Goal: Register for event/course

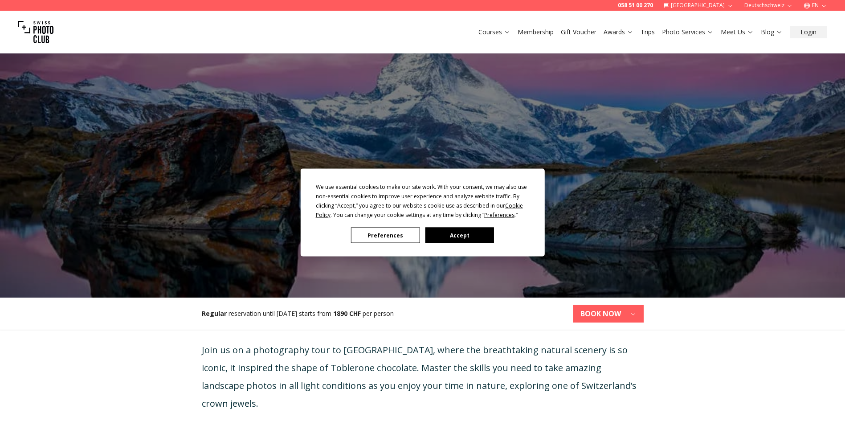
click at [406, 235] on button "Preferences" at bounding box center [385, 236] width 69 height 16
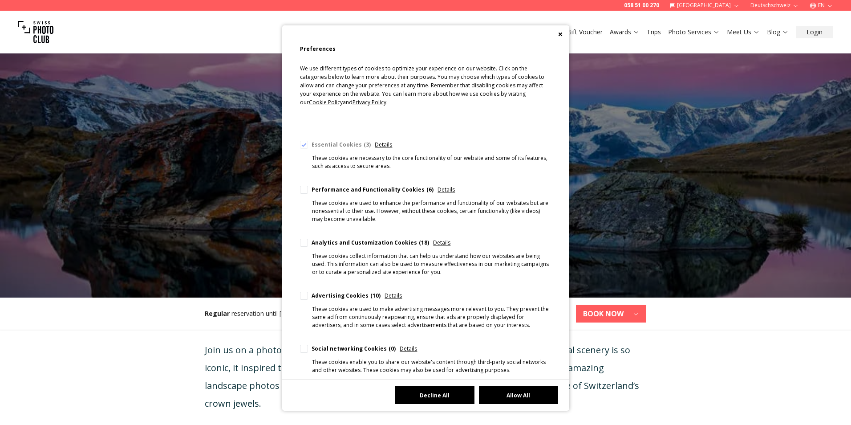
drag, startPoint x: 445, startPoint y: 393, endPoint x: 444, endPoint y: 387, distance: 5.9
click at [445, 392] on button "Decline All" at bounding box center [434, 395] width 79 height 18
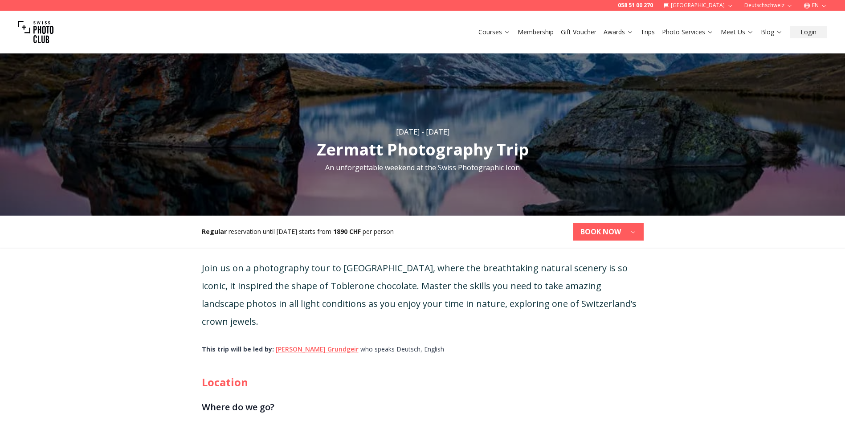
scroll to position [134, 0]
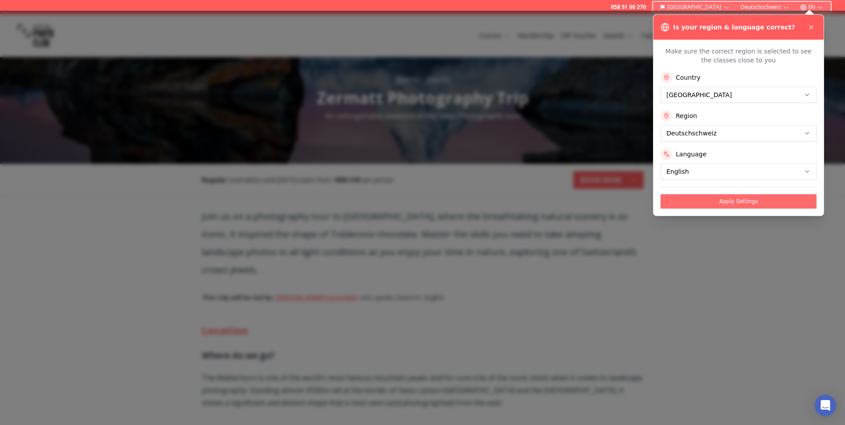
click at [735, 200] on button "Apply Settings" at bounding box center [738, 201] width 156 height 14
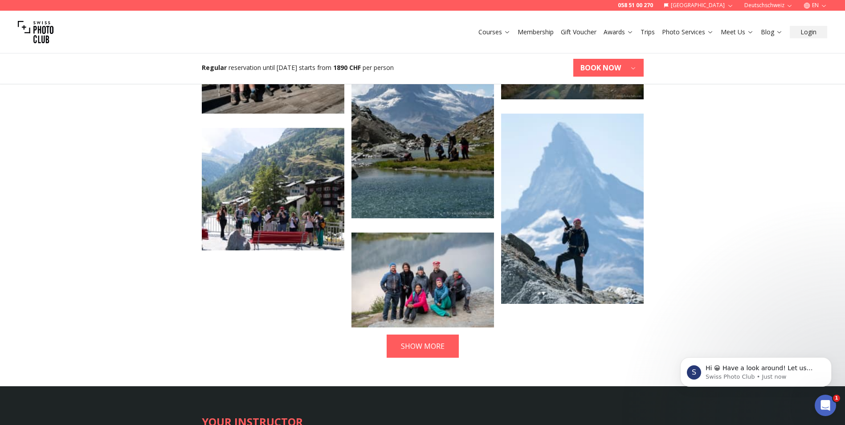
scroll to position [1915, 0]
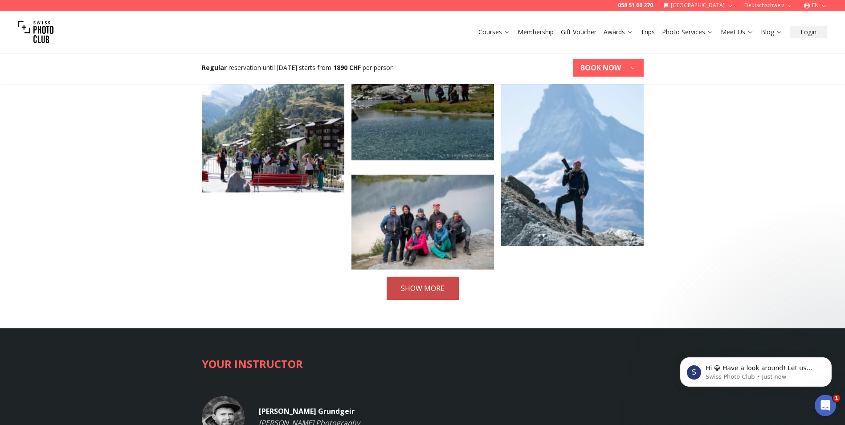
click at [427, 277] on button "SHOW MORE" at bounding box center [422, 288] width 72 height 23
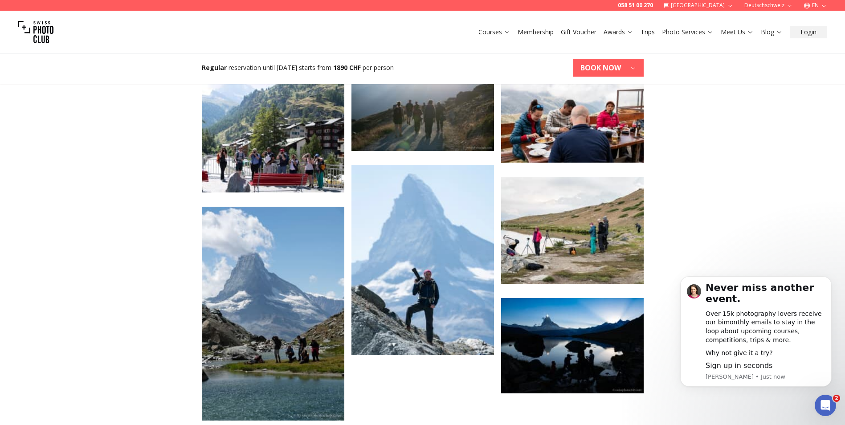
click at [422, 264] on img at bounding box center [422, 260] width 142 height 190
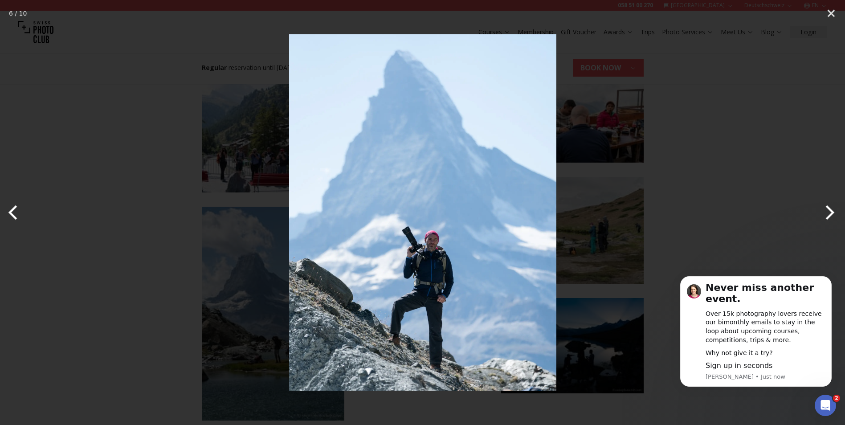
click at [826, 213] on button "Next" at bounding box center [827, 212] width 33 height 45
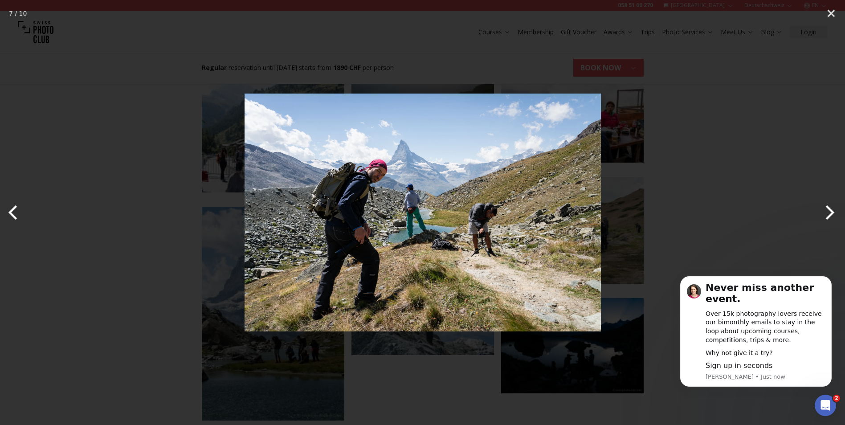
click at [826, 213] on button "Next" at bounding box center [827, 212] width 33 height 45
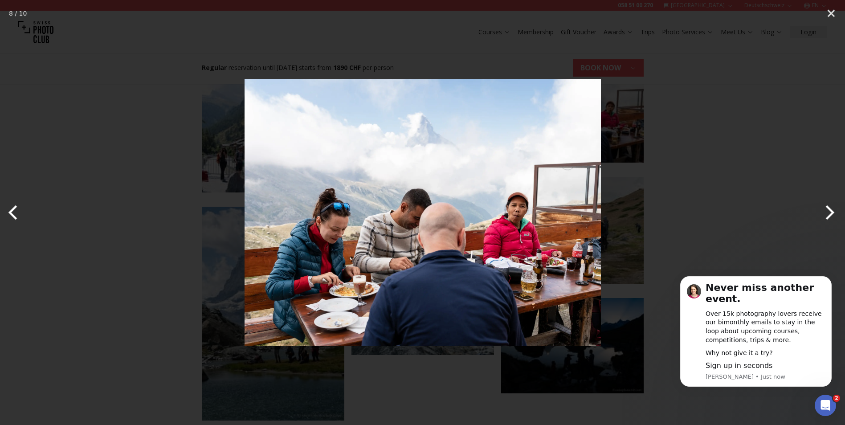
click at [826, 213] on button "Next" at bounding box center [827, 212] width 33 height 45
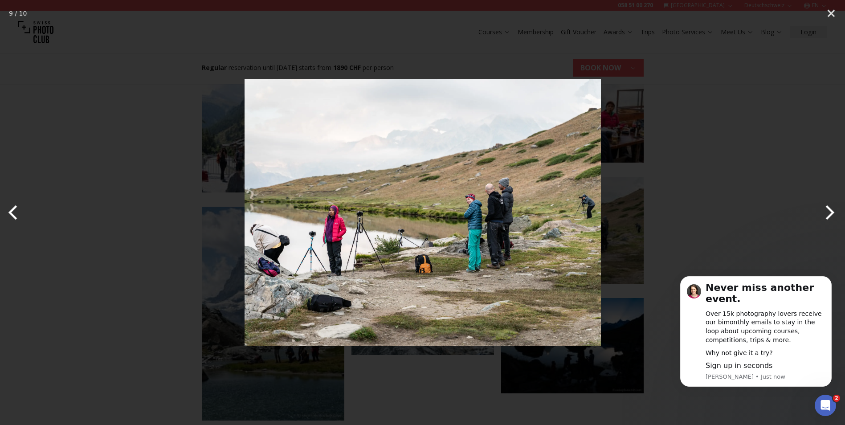
click at [474, 242] on img at bounding box center [422, 212] width 356 height 356
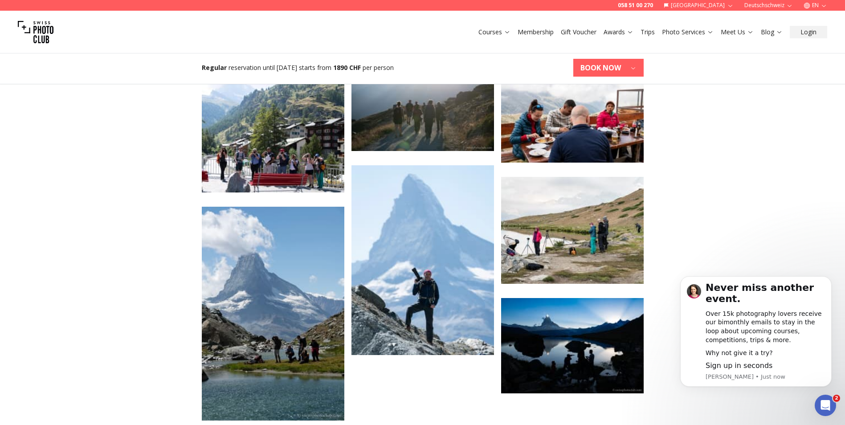
click at [594, 212] on img at bounding box center [572, 230] width 142 height 107
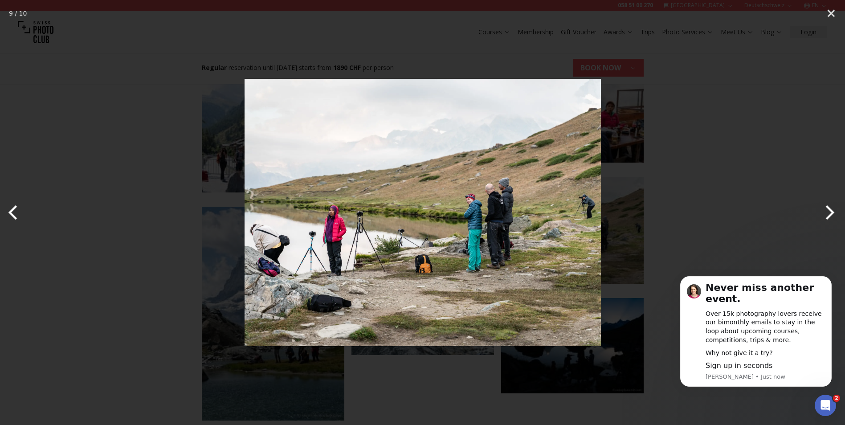
click at [827, 214] on button "Next" at bounding box center [827, 212] width 33 height 45
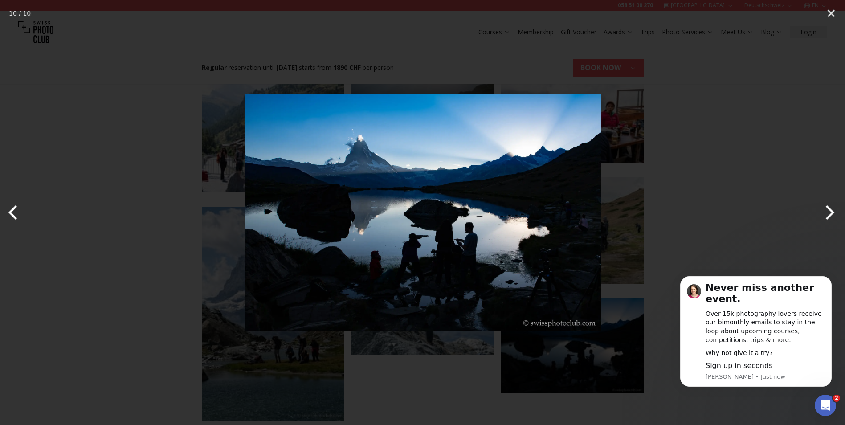
click at [826, 212] on button "Next" at bounding box center [827, 212] width 33 height 45
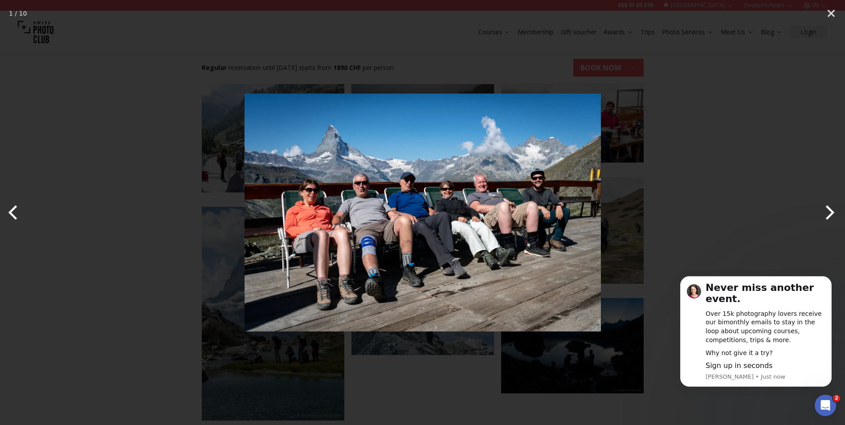
click at [826, 212] on button "Next" at bounding box center [827, 212] width 33 height 45
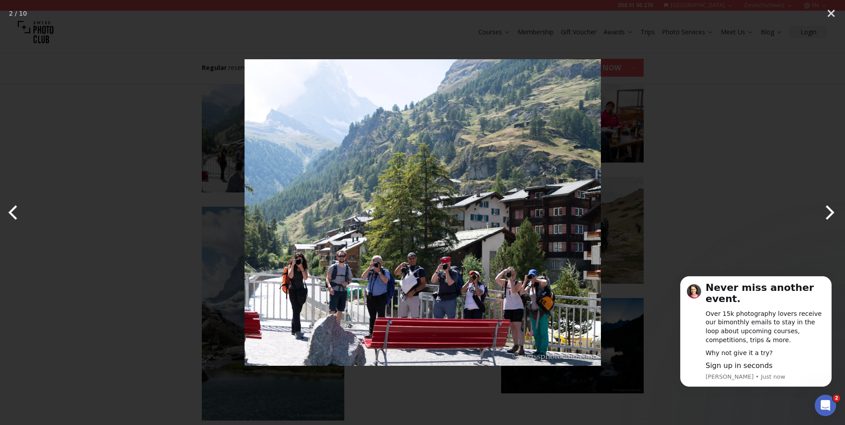
click at [826, 212] on button "Next" at bounding box center [827, 212] width 33 height 45
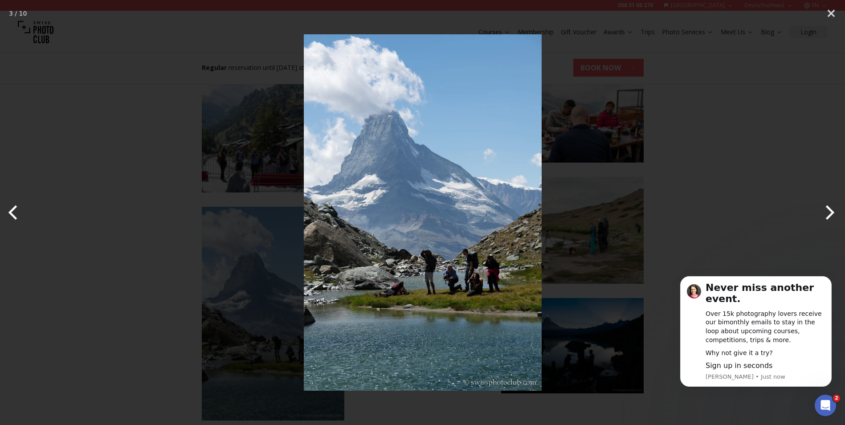
click at [826, 212] on button "Next" at bounding box center [827, 212] width 33 height 45
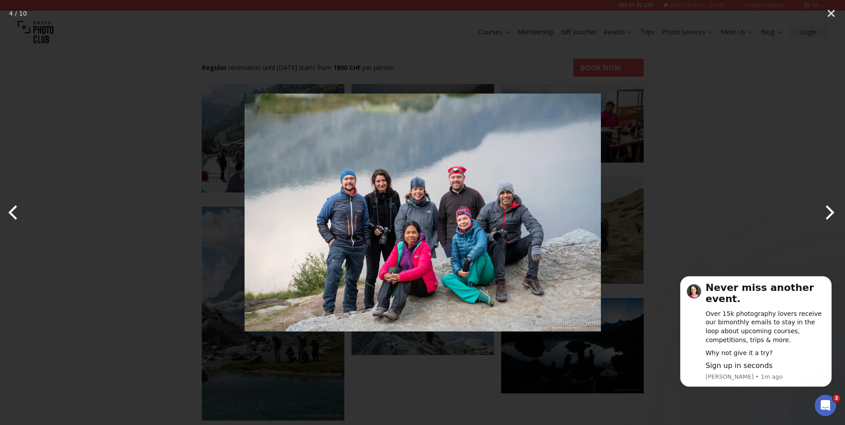
click at [826, 212] on button "Next" at bounding box center [827, 212] width 33 height 45
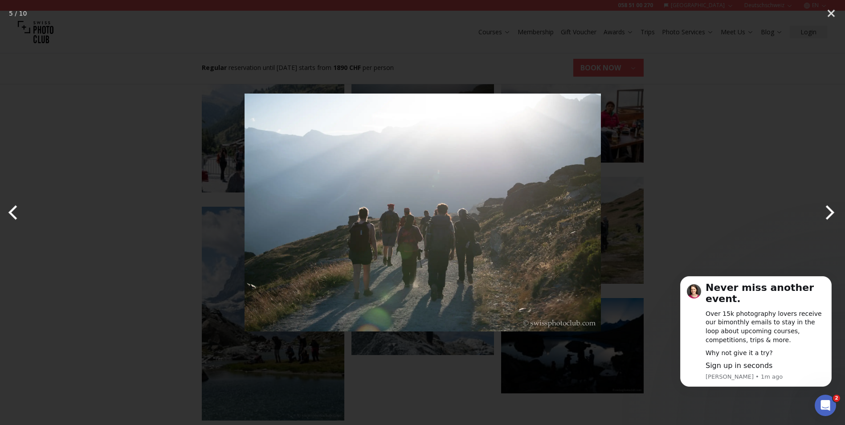
click at [826, 212] on button "Next" at bounding box center [827, 212] width 33 height 45
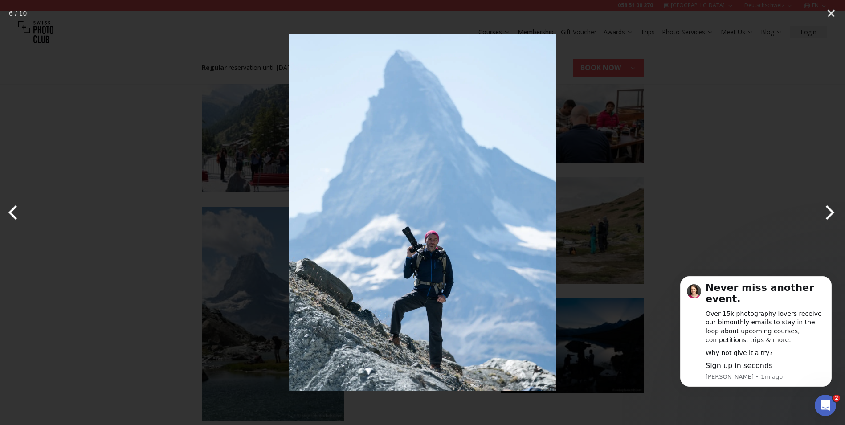
click at [826, 212] on button "Next" at bounding box center [827, 212] width 33 height 45
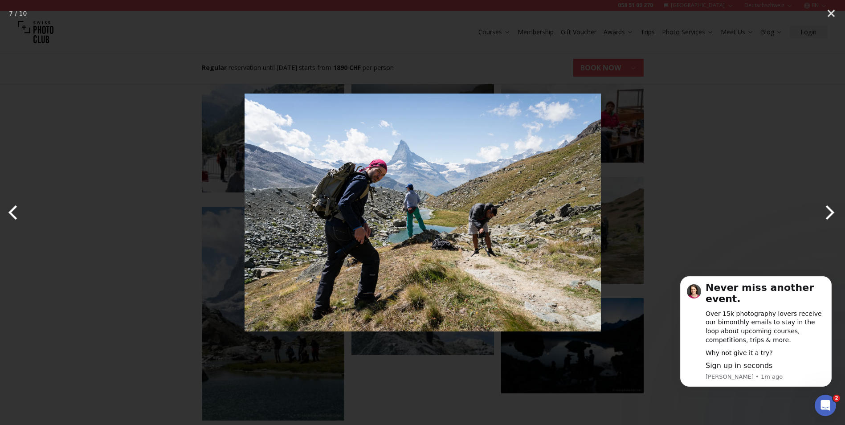
click at [826, 212] on button "Next" at bounding box center [827, 212] width 33 height 45
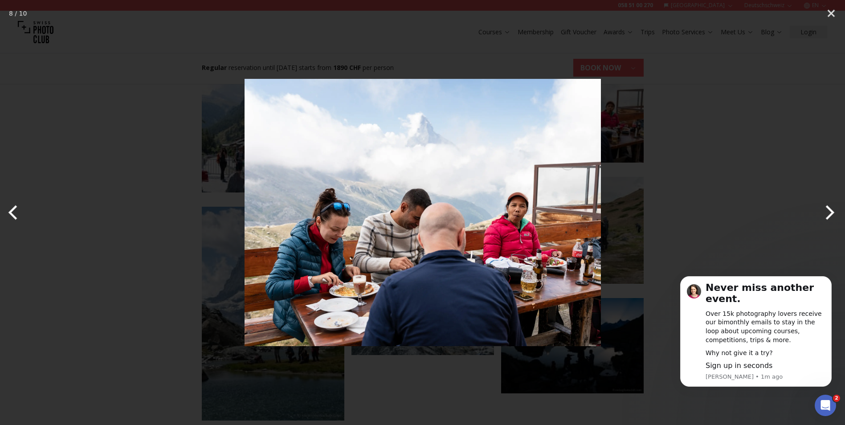
click at [826, 212] on button "Next" at bounding box center [827, 212] width 33 height 45
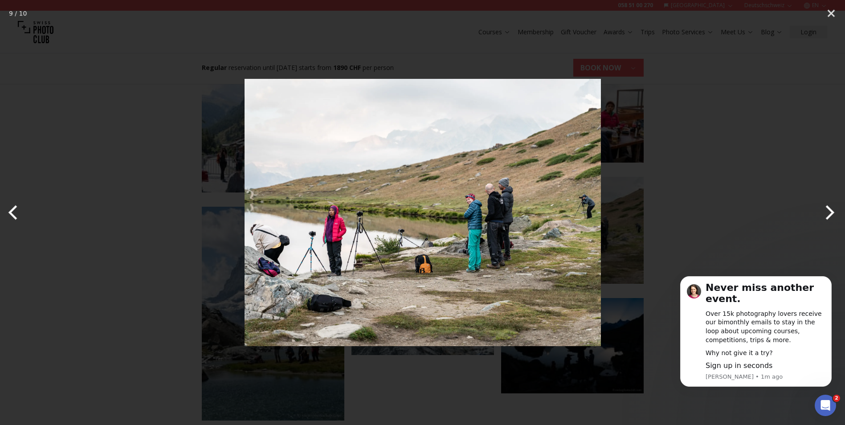
click at [826, 212] on button "Next" at bounding box center [827, 212] width 33 height 45
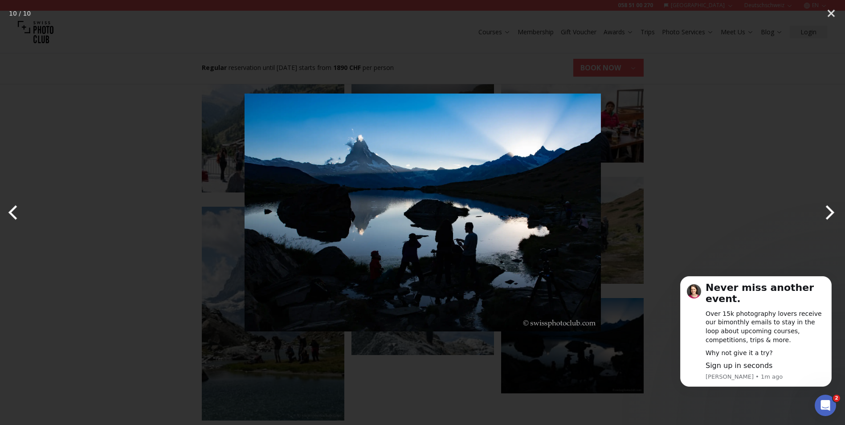
click at [826, 212] on button "Next" at bounding box center [827, 212] width 33 height 45
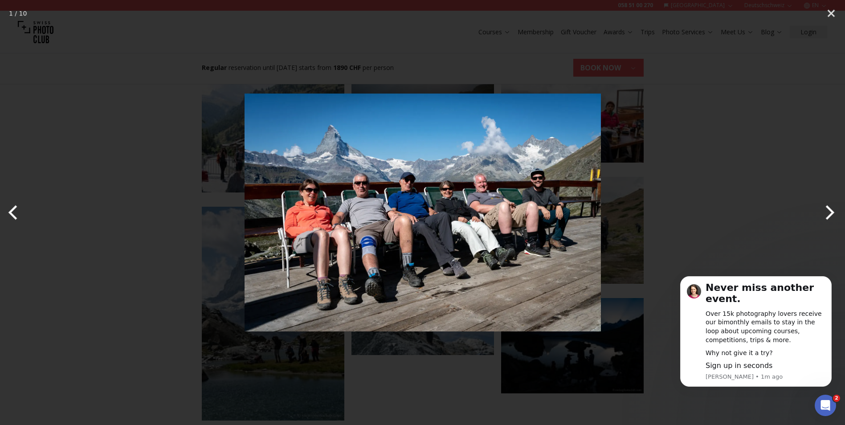
click at [437, 410] on div at bounding box center [422, 212] width 845 height 425
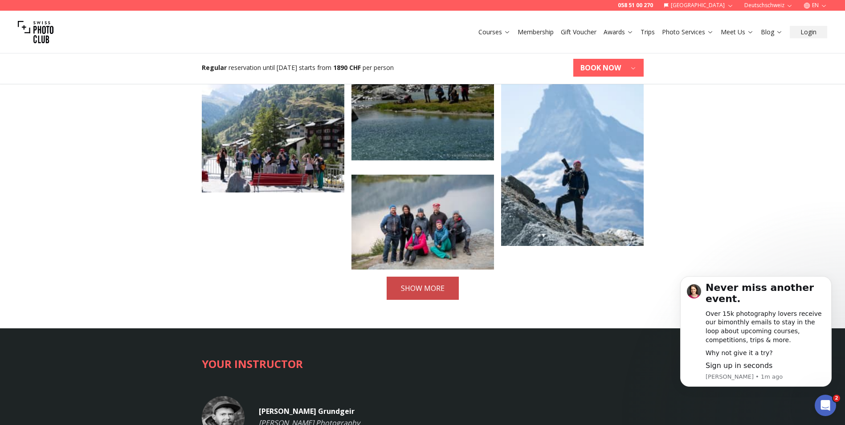
click at [451, 277] on button "SHOW MORE" at bounding box center [422, 288] width 72 height 23
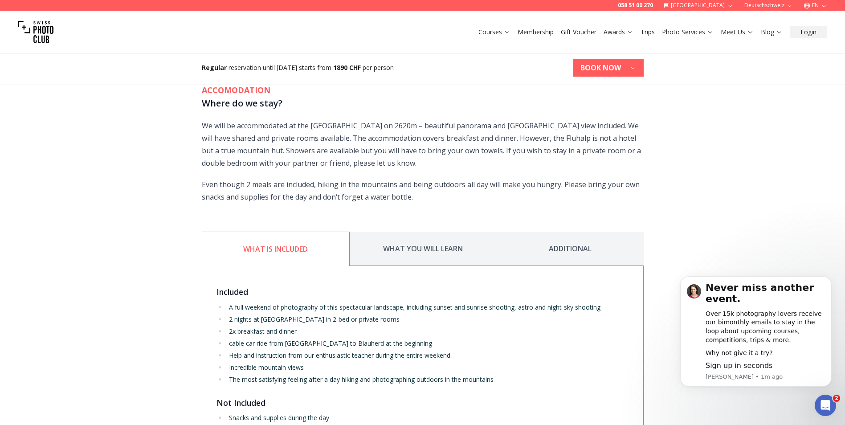
scroll to position [1336, 0]
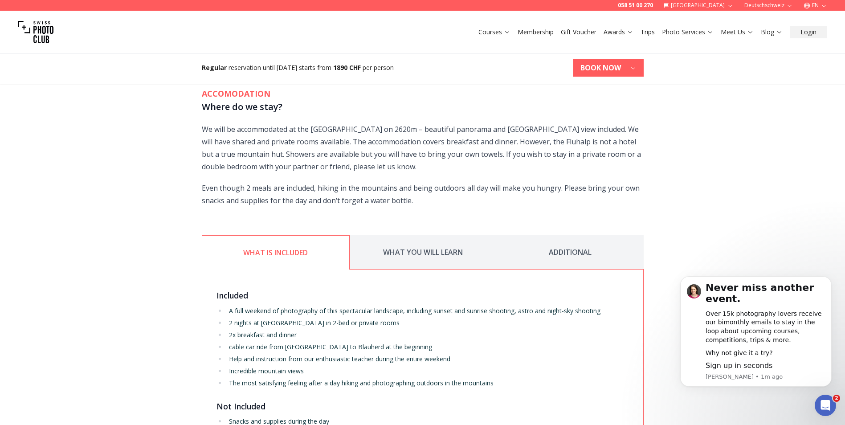
click at [445, 235] on button "WHAT YOU WILL LEARN" at bounding box center [423, 252] width 147 height 34
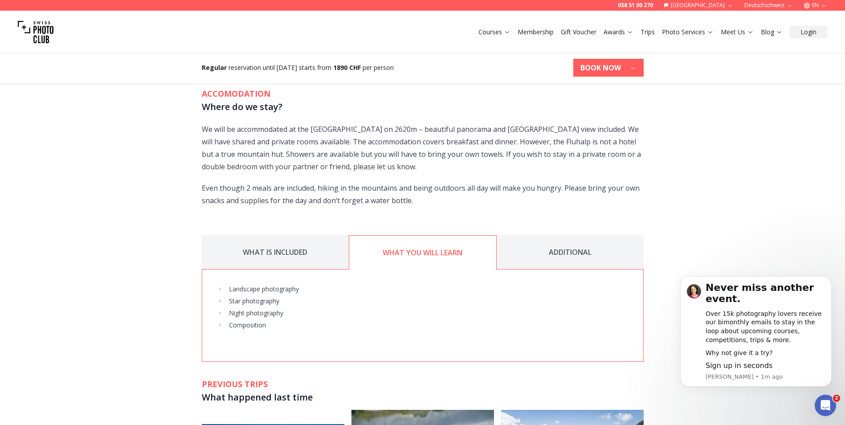
click at [566, 235] on button "ADDITIONAL" at bounding box center [569, 252] width 147 height 34
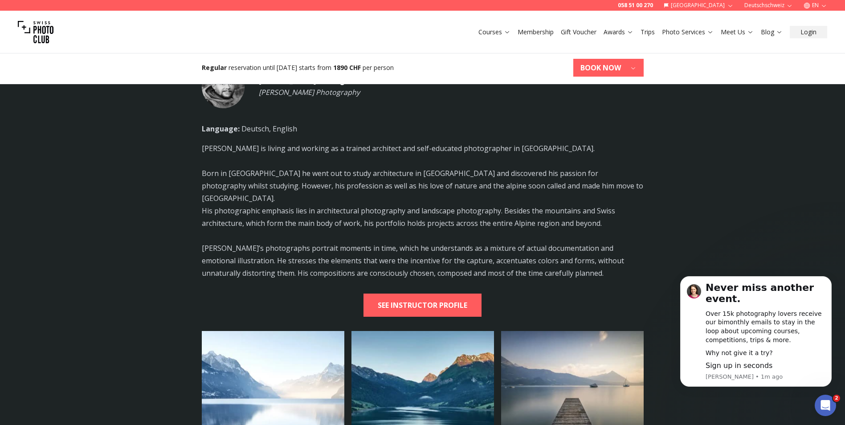
scroll to position [2252, 0]
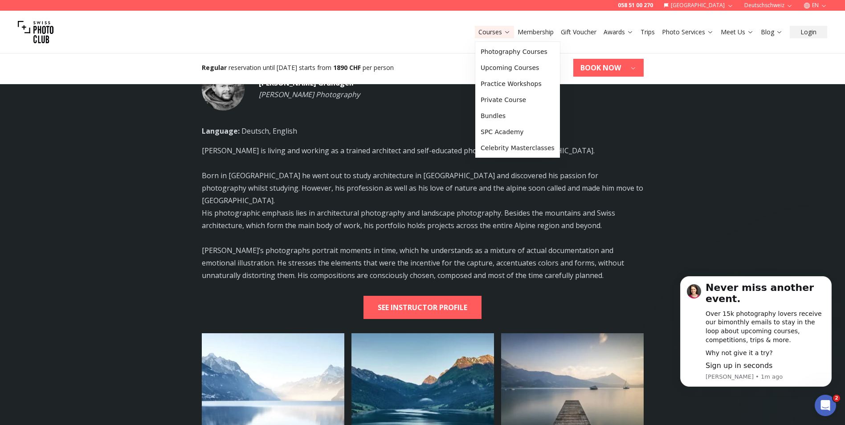
click at [502, 32] on link "Courses" at bounding box center [494, 32] width 32 height 9
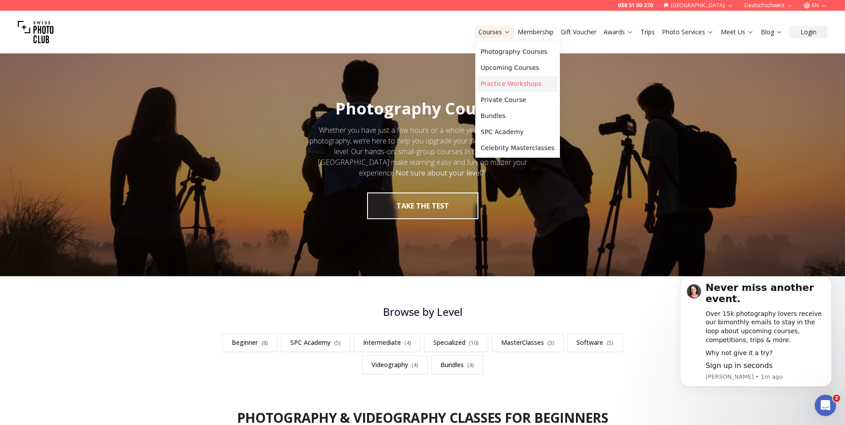
click at [508, 82] on link "Practice Workshops" at bounding box center [517, 84] width 81 height 16
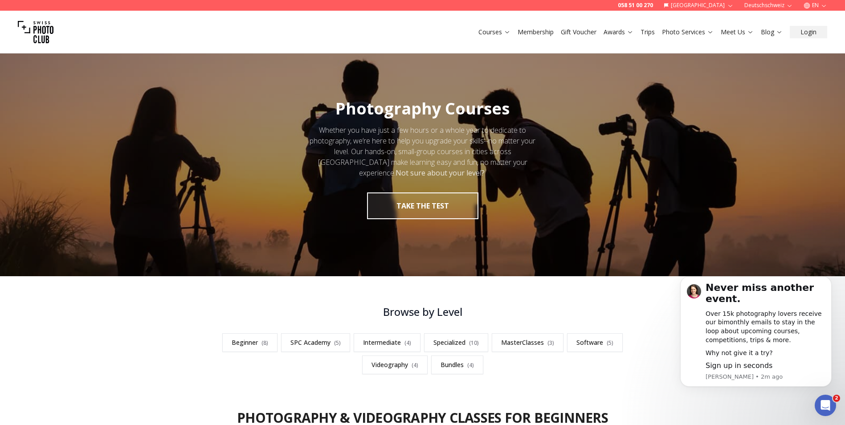
scroll to position [1, 0]
